Goal: Information Seeking & Learning: Learn about a topic

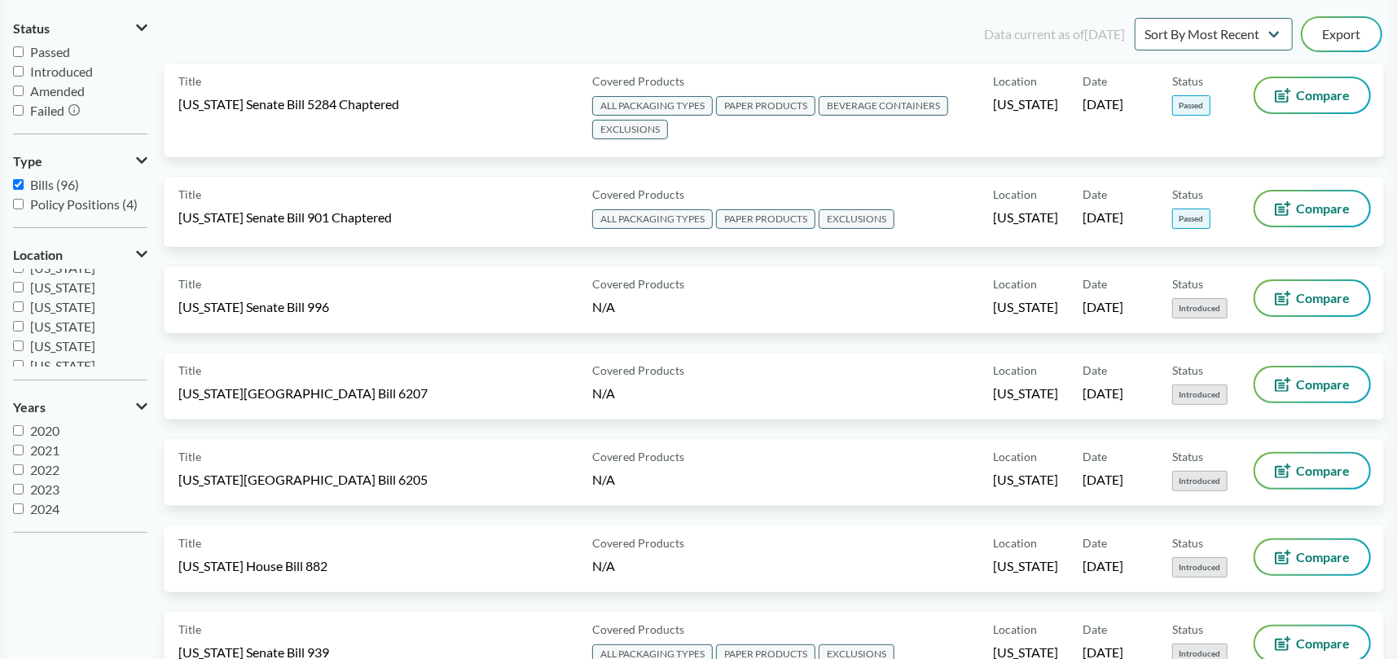
scroll to position [293, 0]
click at [21, 298] on input "[US_STATE]" at bounding box center [18, 297] width 11 height 11
checkbox input "true"
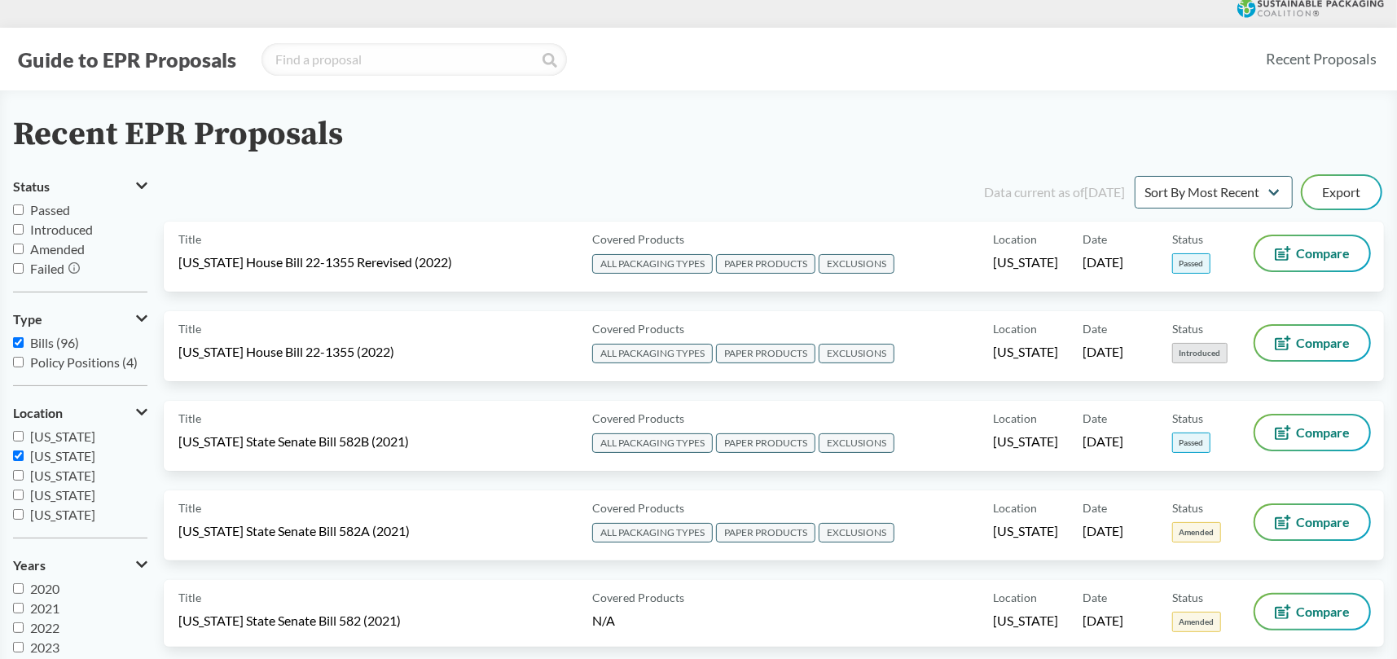
scroll to position [0, 0]
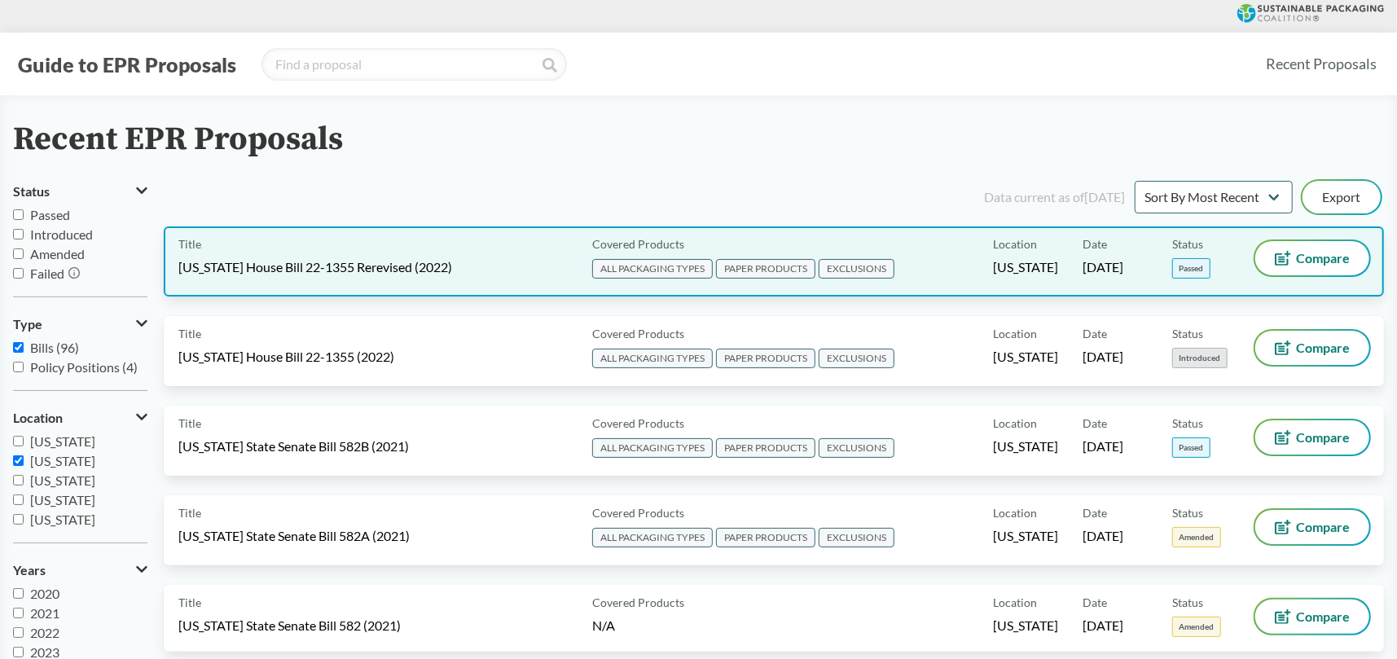
click at [336, 261] on span "[US_STATE] House Bill 22-1355 Rerevised (2022)" at bounding box center [315, 267] width 274 height 18
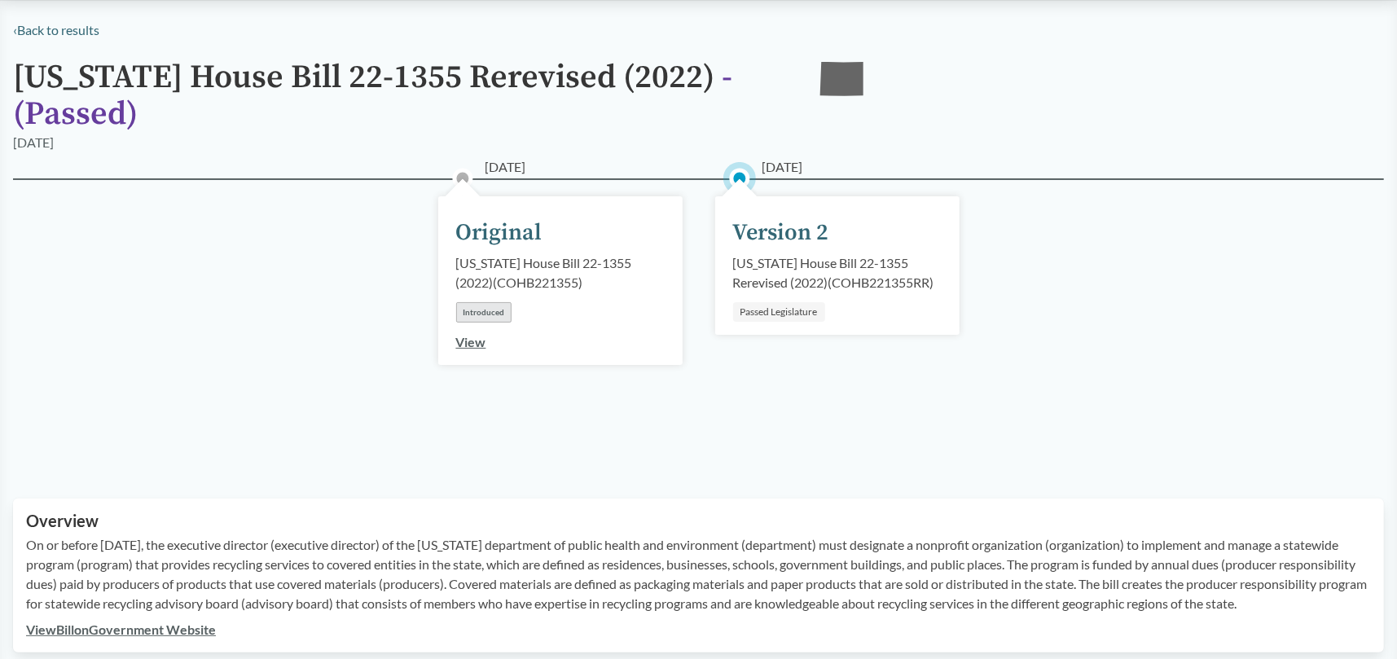
scroll to position [244, 0]
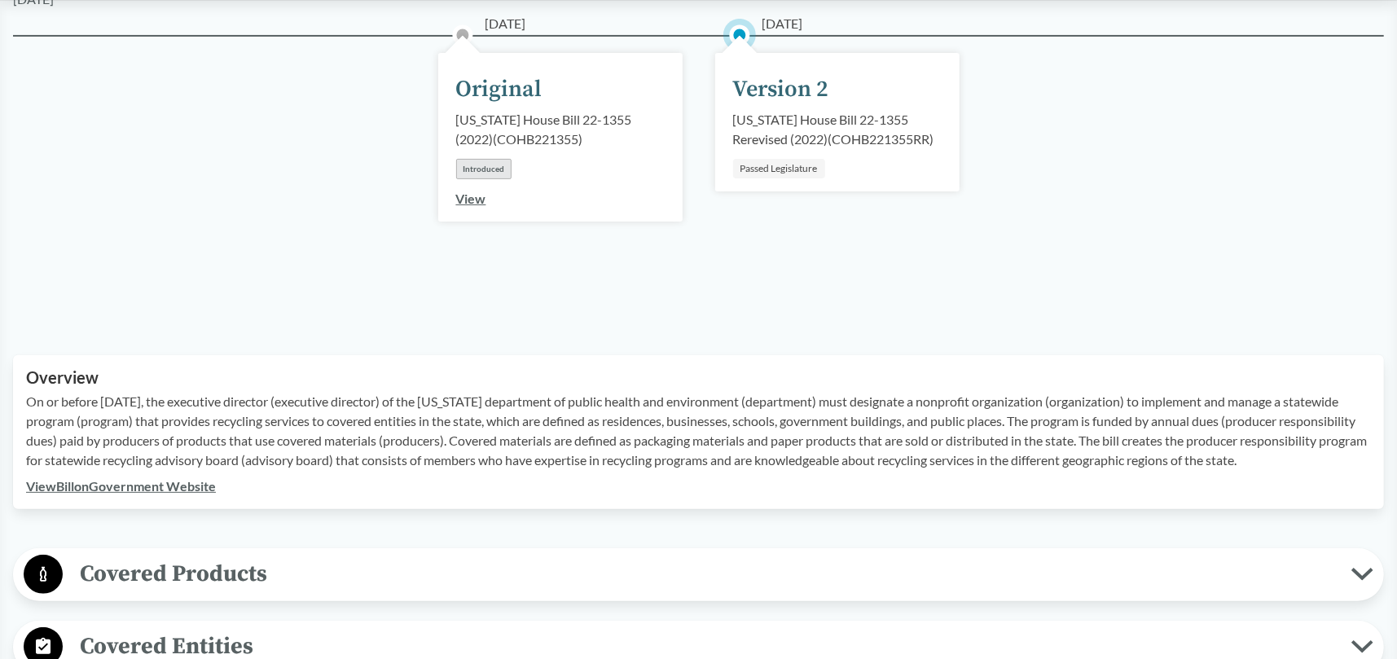
click at [96, 494] on link "View Bill on Government Website" at bounding box center [121, 485] width 190 height 15
